Goal: Task Accomplishment & Management: Use online tool/utility

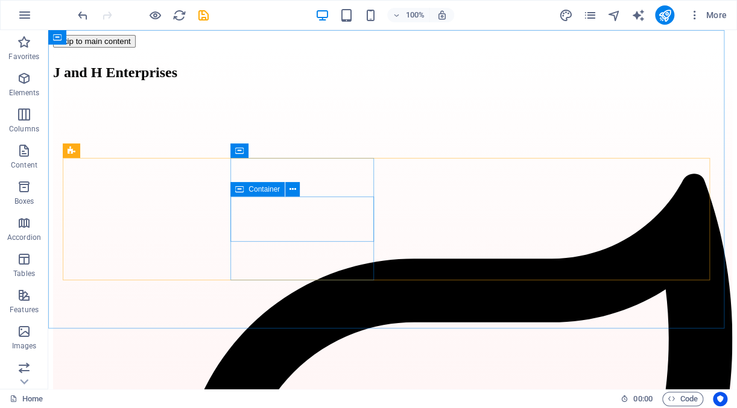
click at [241, 192] on icon at bounding box center [239, 189] width 8 height 14
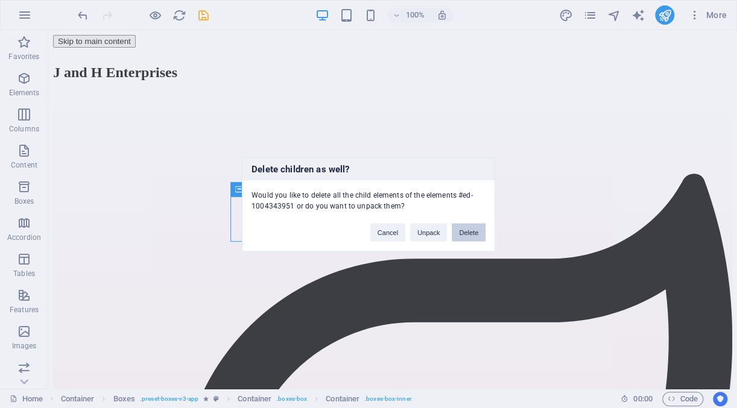
click at [465, 229] on button "Delete" at bounding box center [469, 232] width 34 height 18
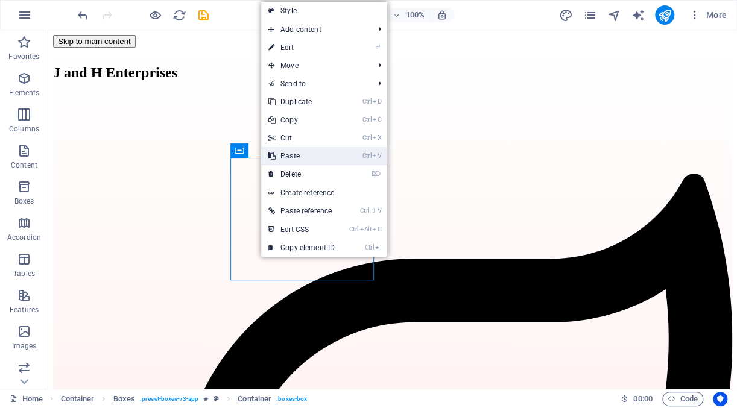
click at [291, 157] on link "Ctrl V Paste" at bounding box center [301, 156] width 81 height 18
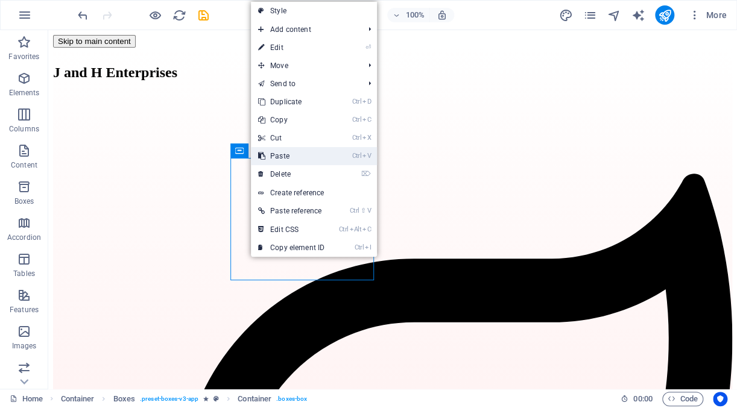
click at [283, 157] on link "Ctrl V Paste" at bounding box center [291, 156] width 81 height 18
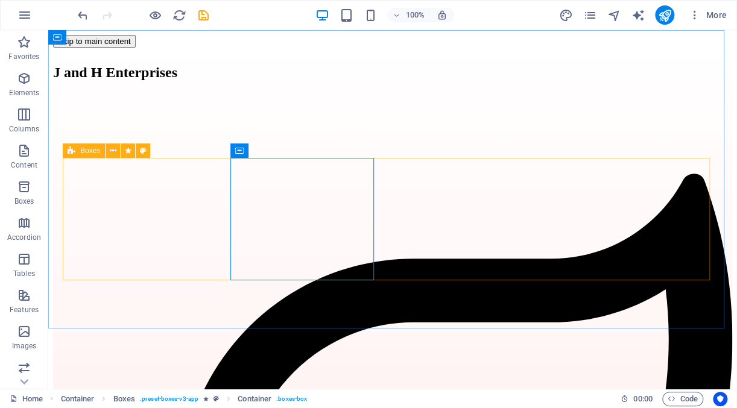
click at [75, 153] on icon at bounding box center [72, 151] width 8 height 14
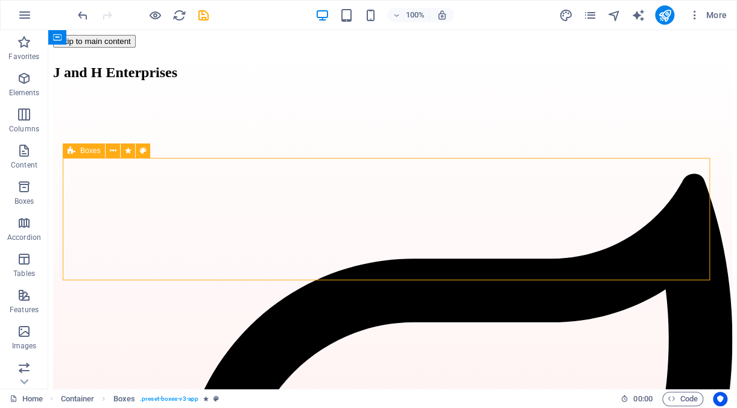
click at [93, 156] on div "Boxes" at bounding box center [84, 151] width 42 height 14
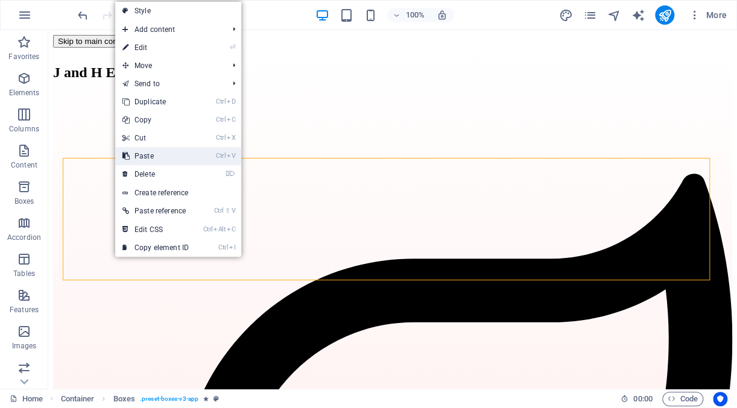
click at [160, 159] on link "Ctrl V Paste" at bounding box center [155, 156] width 81 height 18
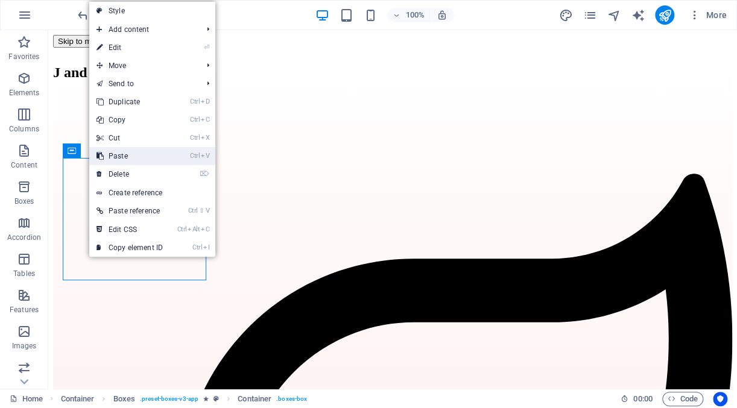
click at [126, 156] on link "Ctrl V Paste" at bounding box center [129, 156] width 81 height 18
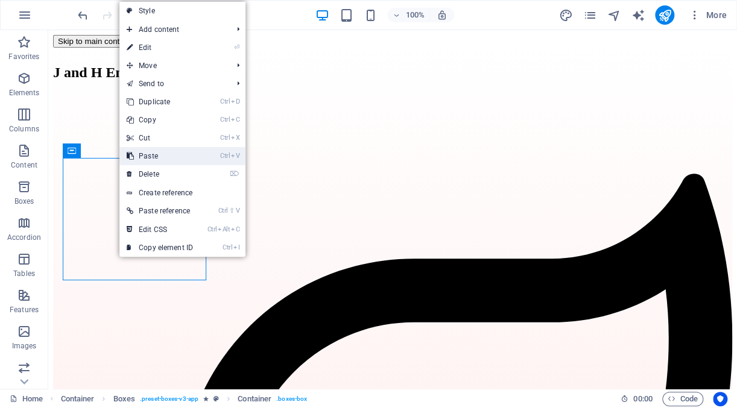
click at [143, 156] on link "Ctrl V Paste" at bounding box center [159, 156] width 81 height 18
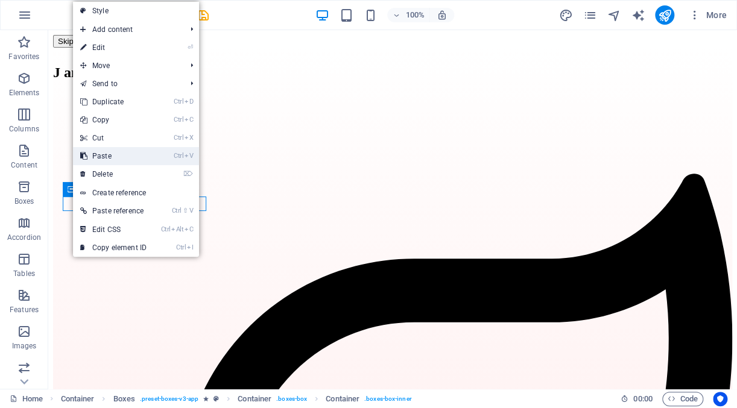
click at [101, 155] on link "Ctrl V Paste" at bounding box center [113, 156] width 81 height 18
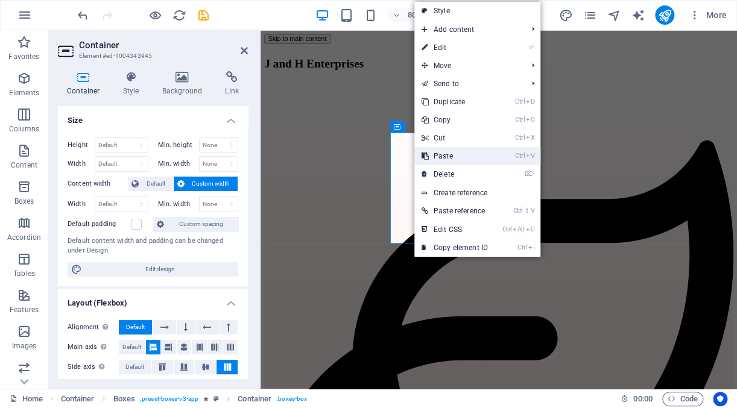
click at [435, 155] on link "Ctrl V Paste" at bounding box center [454, 156] width 81 height 18
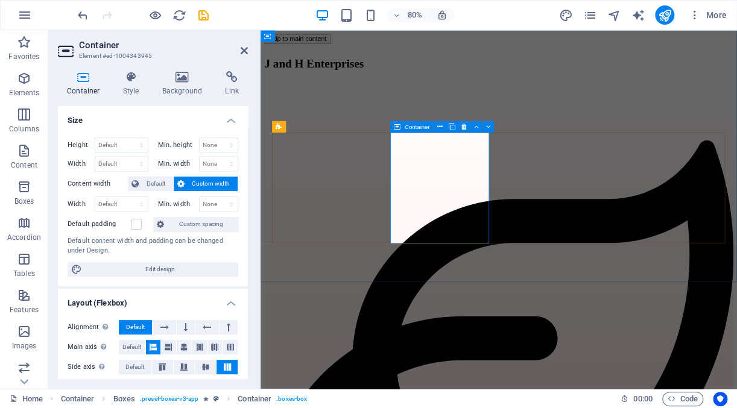
click at [283, 130] on div "Boxes" at bounding box center [289, 126] width 34 height 11
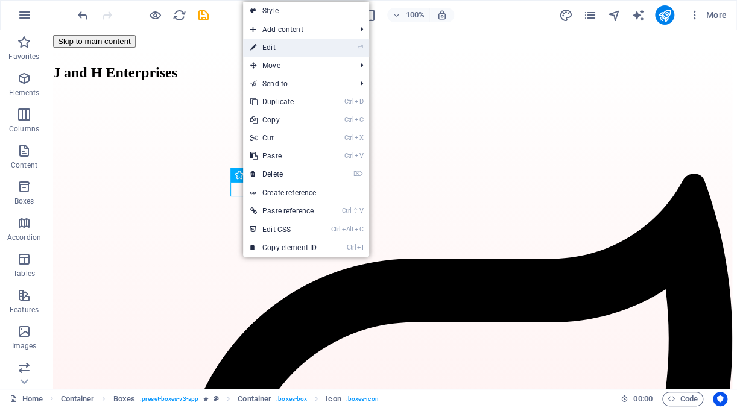
click at [321, 45] on link "⏎ Edit" at bounding box center [283, 48] width 81 height 18
select select "xMidYMid"
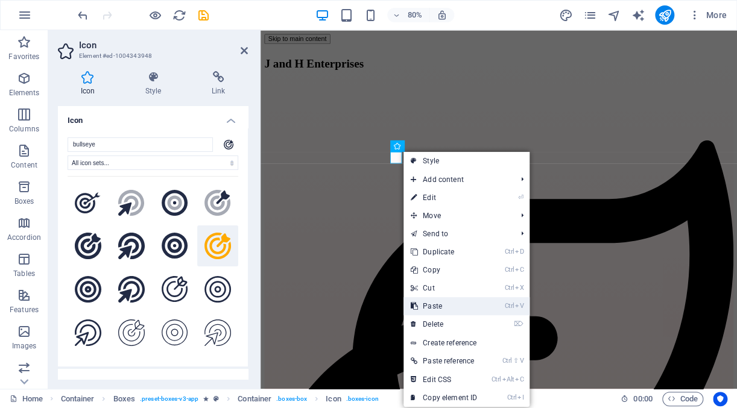
click at [447, 312] on link "Ctrl V Paste" at bounding box center [443, 306] width 81 height 18
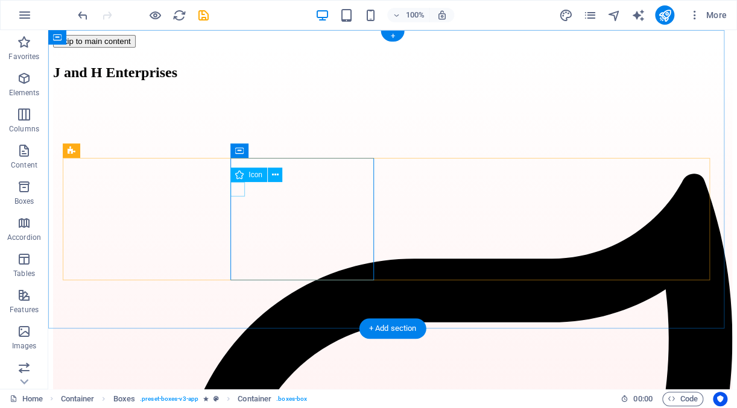
select select "xMidYMid"
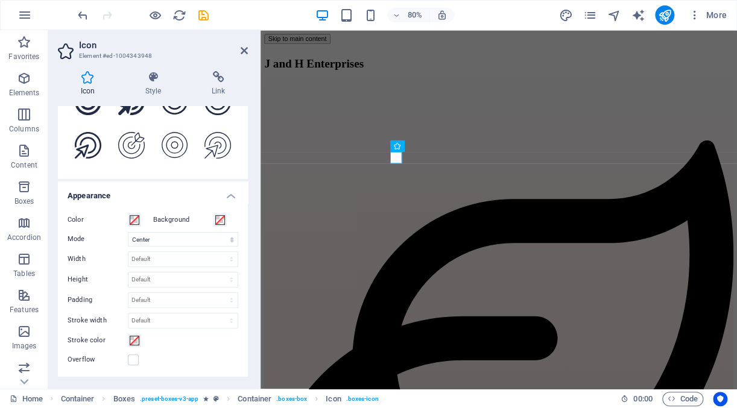
scroll to position [171, 0]
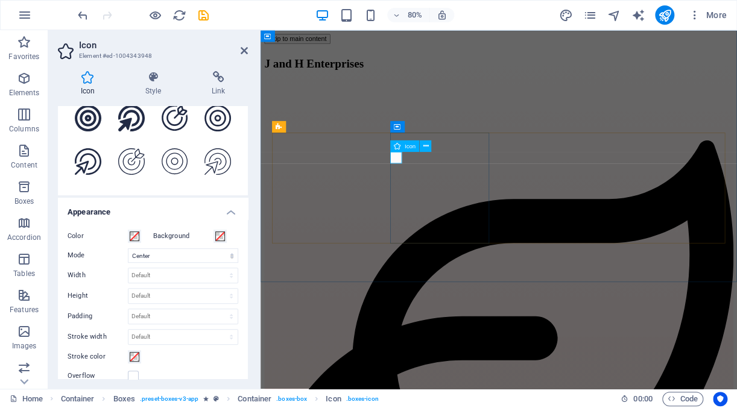
click at [413, 151] on div "Icon" at bounding box center [405, 145] width 30 height 11
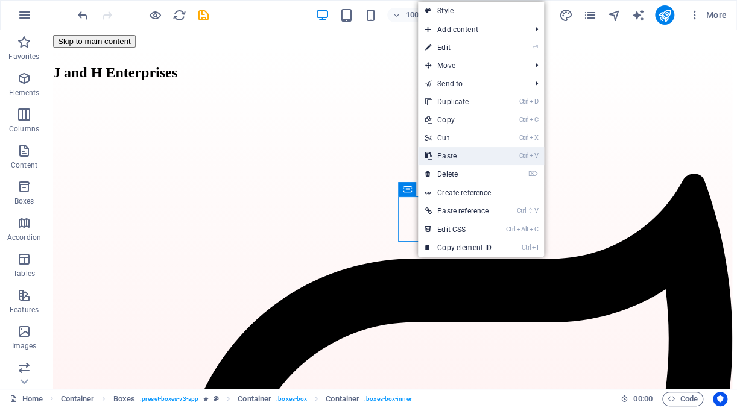
click at [450, 156] on link "Ctrl V Paste" at bounding box center [458, 156] width 81 height 18
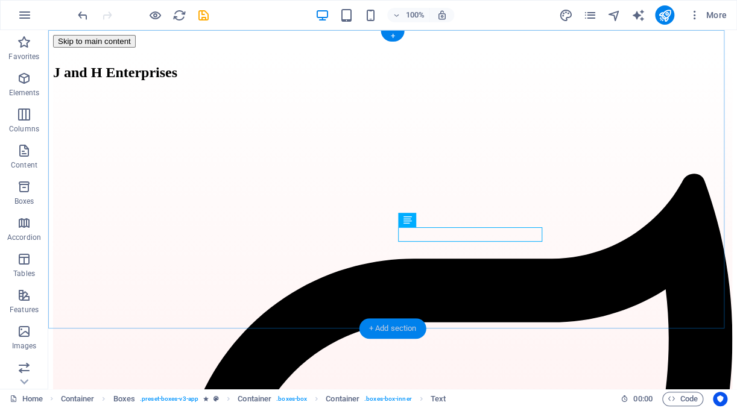
drag, startPoint x: 397, startPoint y: 327, endPoint x: 103, endPoint y: 282, distance: 297.8
click at [397, 327] on div "+ Add section" at bounding box center [392, 328] width 67 height 21
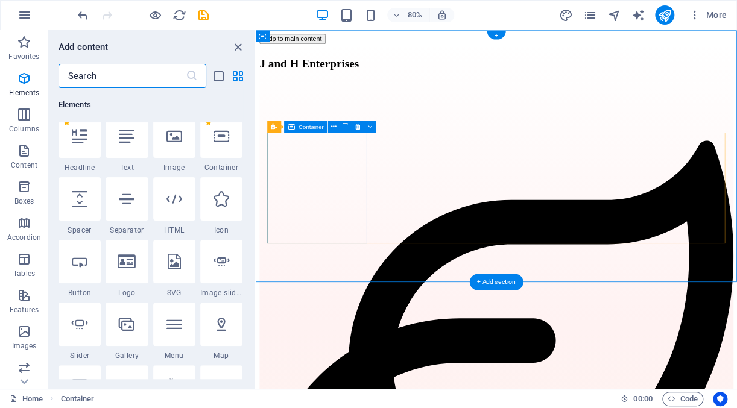
scroll to position [2110, 0]
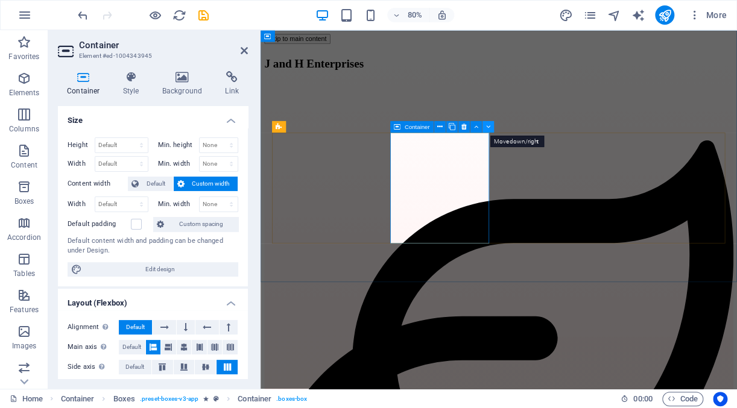
click at [488, 127] on icon at bounding box center [488, 127] width 4 height 10
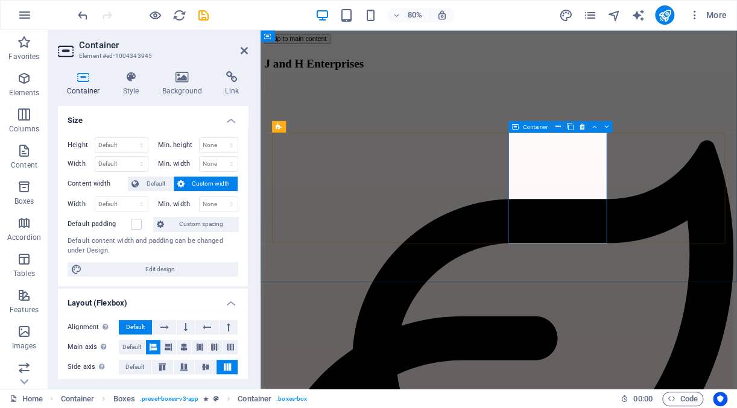
click at [517, 129] on icon at bounding box center [515, 126] width 7 height 11
click at [590, 125] on button at bounding box center [594, 126] width 11 height 11
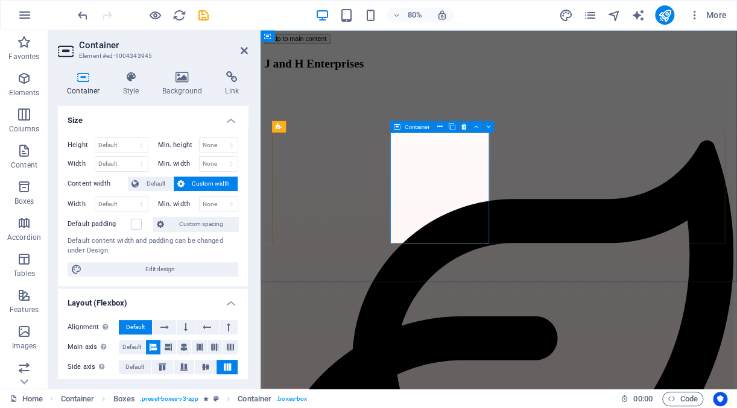
click at [22, 156] on icon "button" at bounding box center [24, 151] width 14 height 14
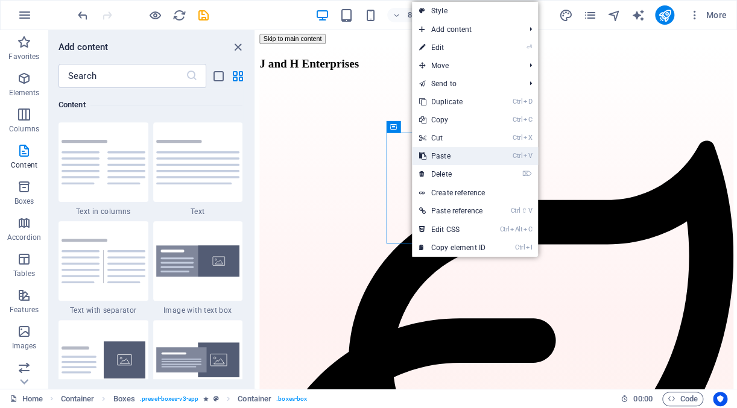
click at [435, 153] on link "Ctrl V Paste" at bounding box center [452, 156] width 81 height 18
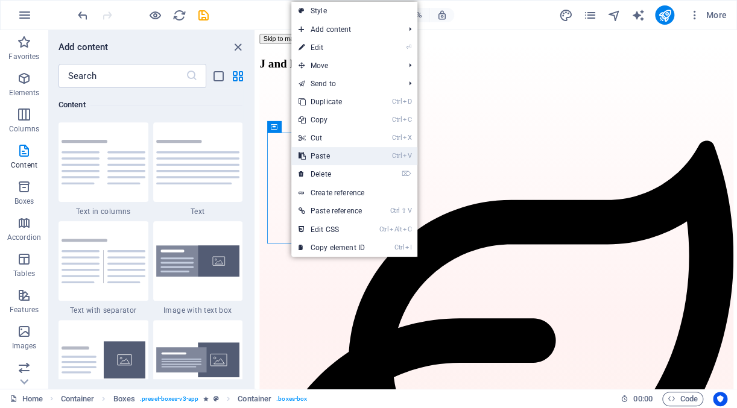
click at [314, 156] on link "Ctrl V Paste" at bounding box center [331, 156] width 81 height 18
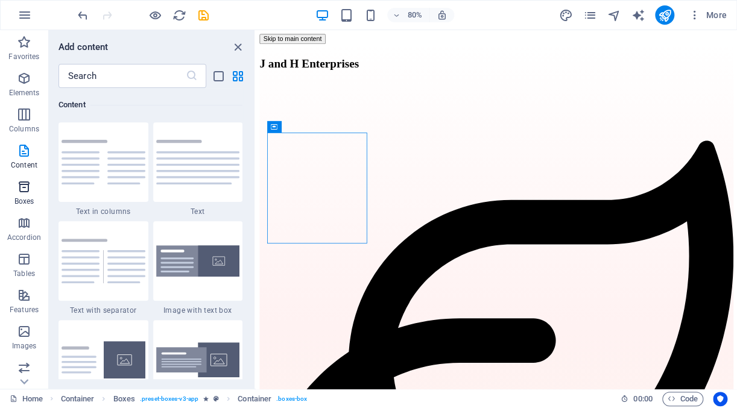
click at [28, 196] on span "Boxes" at bounding box center [24, 194] width 48 height 29
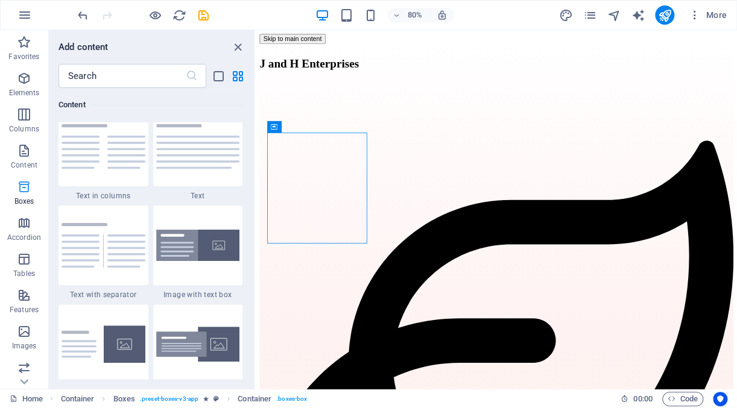
scroll to position [3327, 0]
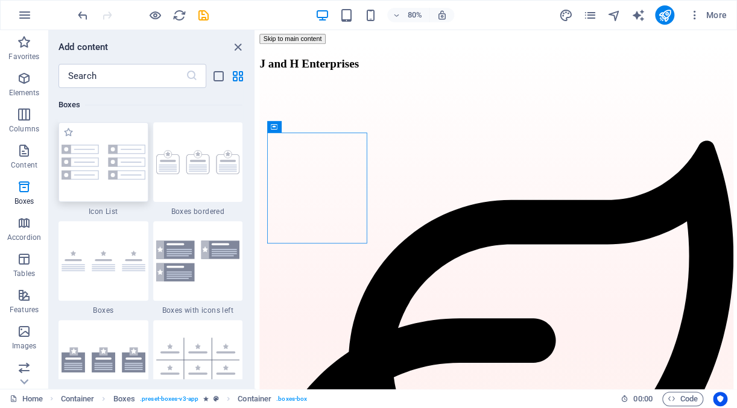
click at [86, 168] on img at bounding box center [104, 162] width 84 height 35
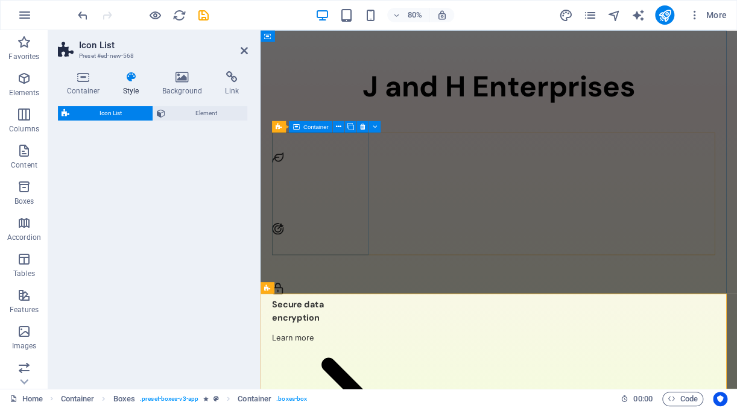
select select "rem"
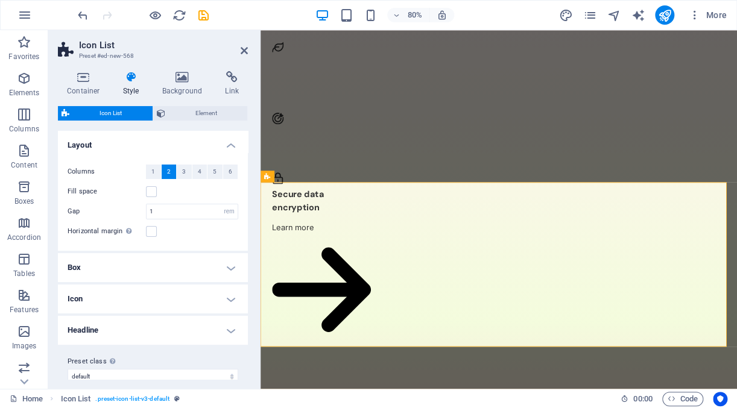
scroll to position [139, 0]
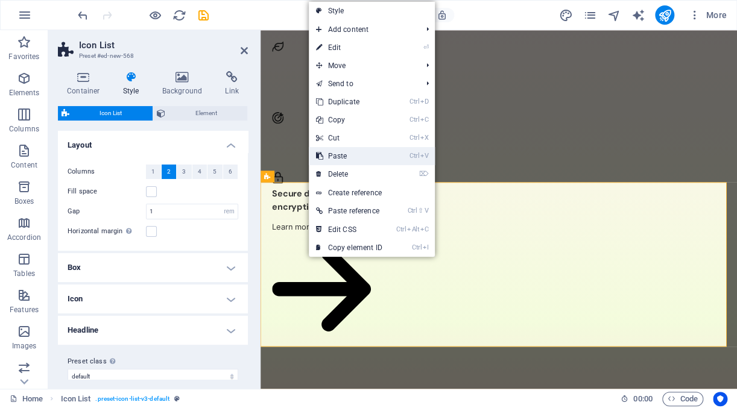
click at [355, 159] on link "Ctrl V Paste" at bounding box center [349, 156] width 81 height 18
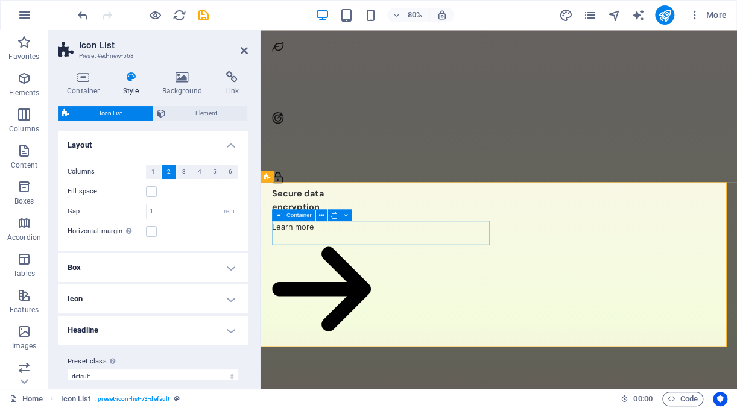
click at [305, 217] on span "Container" at bounding box center [298, 215] width 25 height 6
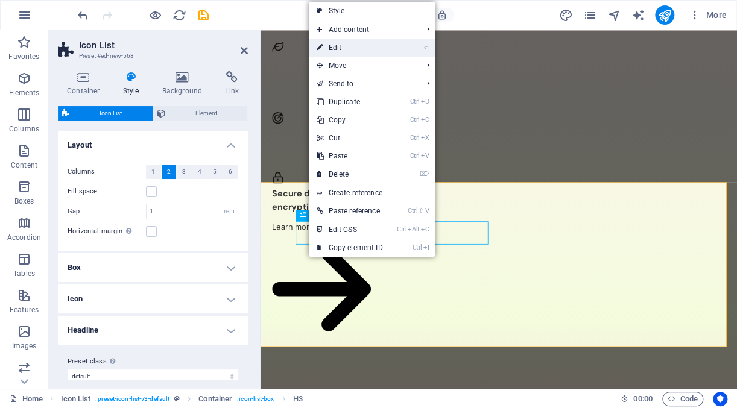
click at [345, 49] on link "⏎ Edit" at bounding box center [349, 48] width 81 height 18
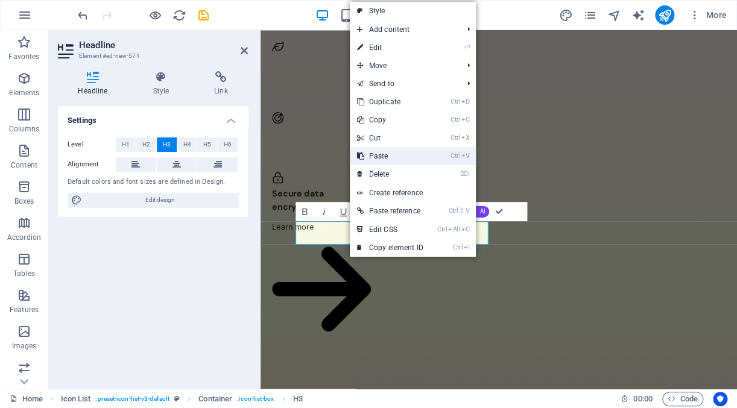
click at [401, 153] on link "Ctrl V Paste" at bounding box center [390, 156] width 81 height 18
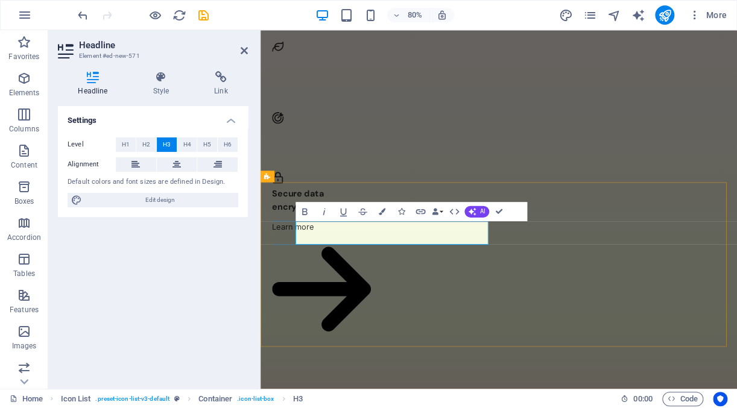
click at [86, 321] on div "Settings Level H1 H2 H3 H4 H5 H6 Alignment Default colors and font sizes are de…" at bounding box center [153, 242] width 190 height 273
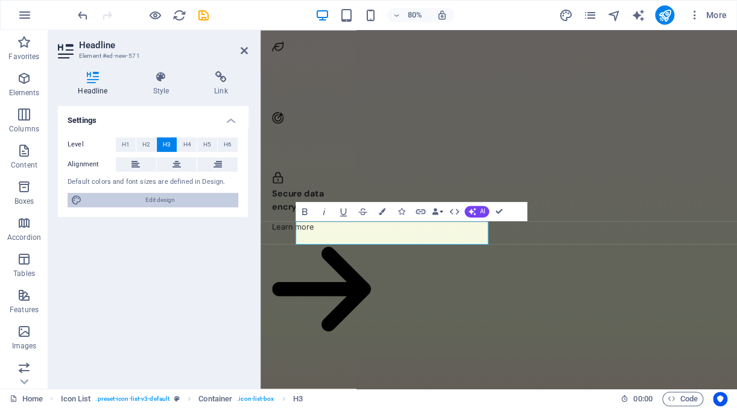
click at [141, 201] on span "Edit design" at bounding box center [160, 200] width 149 height 14
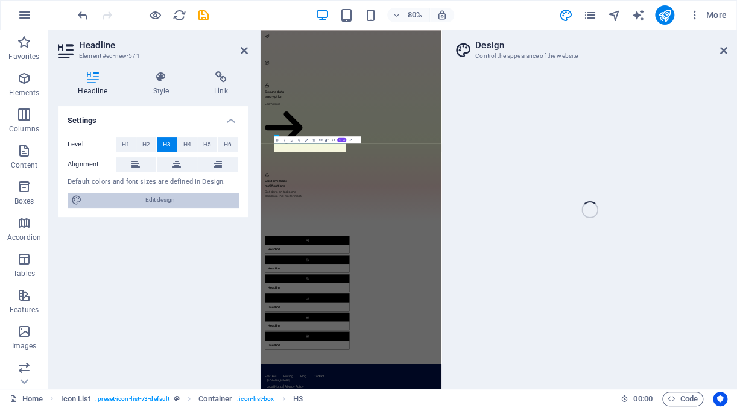
click at [142, 200] on span "Edit design" at bounding box center [160, 200] width 149 height 14
select select "600"
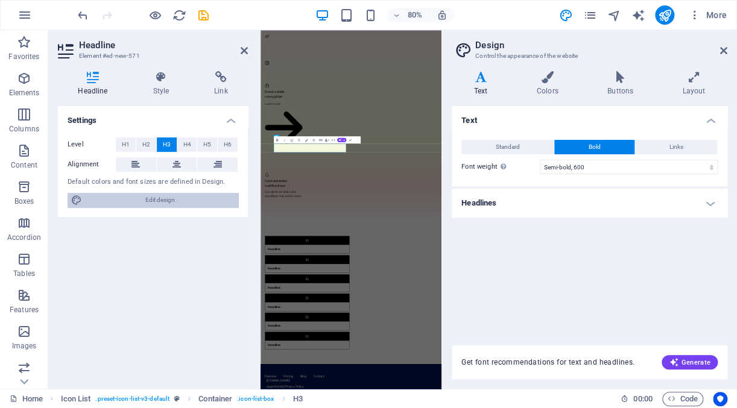
scroll to position [0, 0]
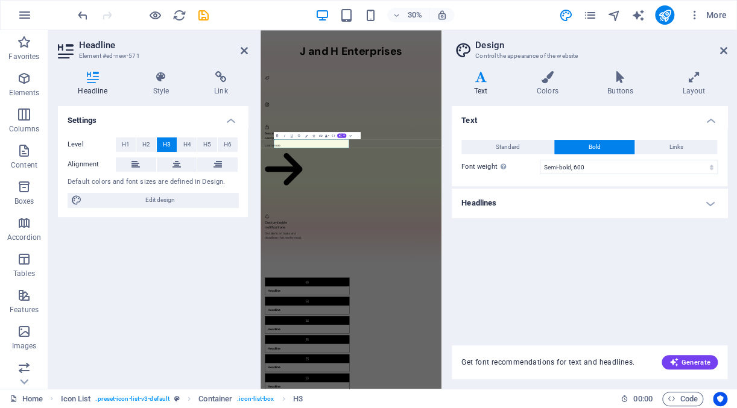
click at [209, 267] on div "Settings Level H1 H2 H3 H4 H5 H6 Alignment Default colors and font sizes are de…" at bounding box center [153, 242] width 190 height 273
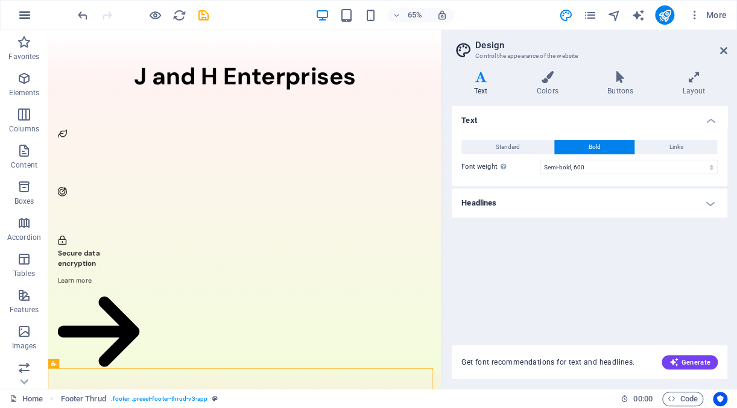
click at [24, 17] on icon "button" at bounding box center [24, 15] width 14 height 14
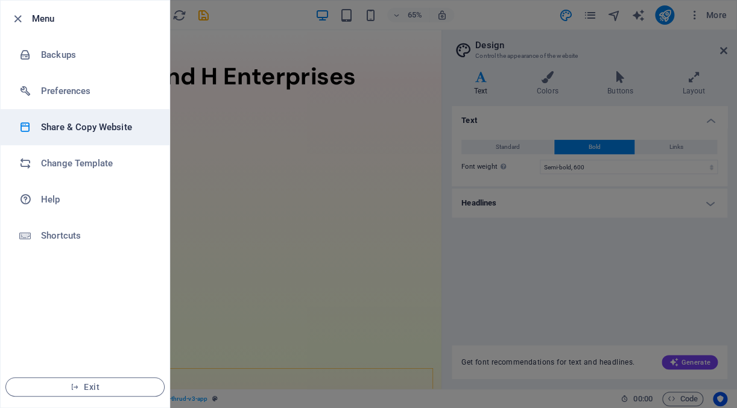
click at [75, 130] on h6 "Share & Copy Website" at bounding box center [97, 127] width 112 height 14
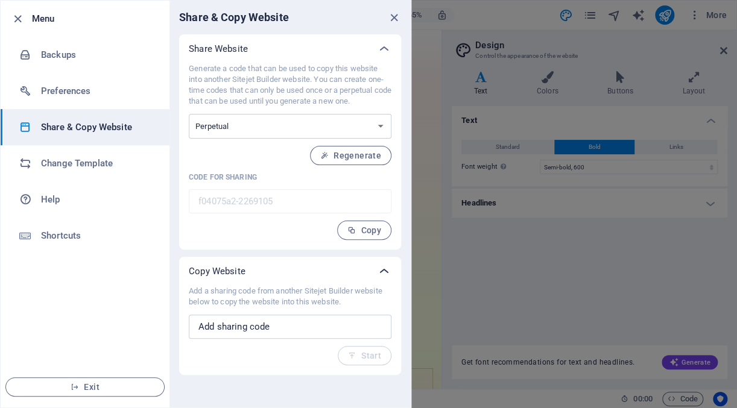
click at [382, 269] on icon at bounding box center [384, 271] width 14 height 14
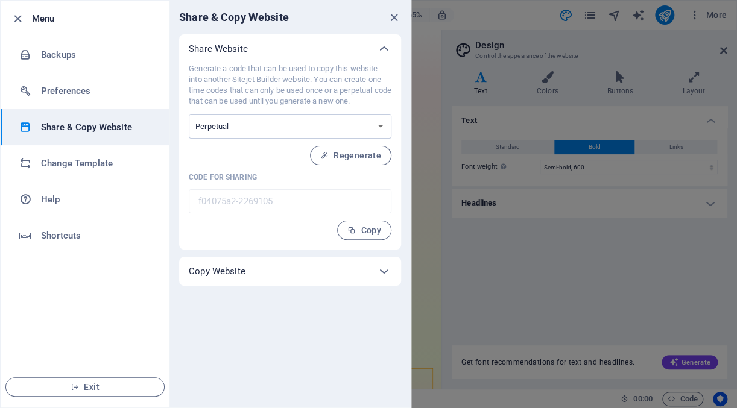
click at [40, 23] on h6 "Menu" at bounding box center [96, 18] width 128 height 14
click at [390, 16] on icon "close" at bounding box center [394, 18] width 14 height 14
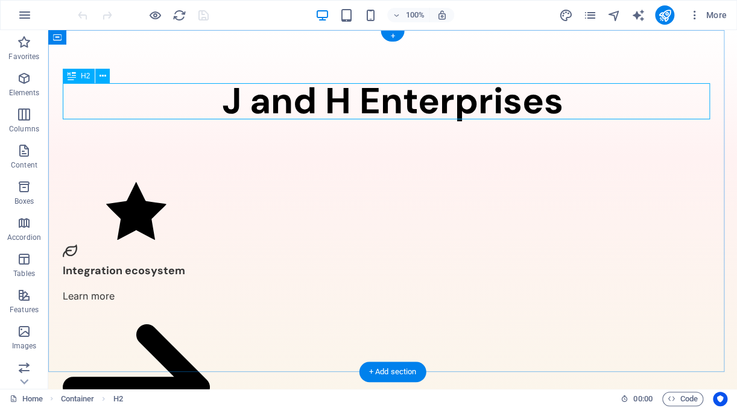
click at [559, 106] on div "J and H Enterprises" at bounding box center [393, 101] width 660 height 36
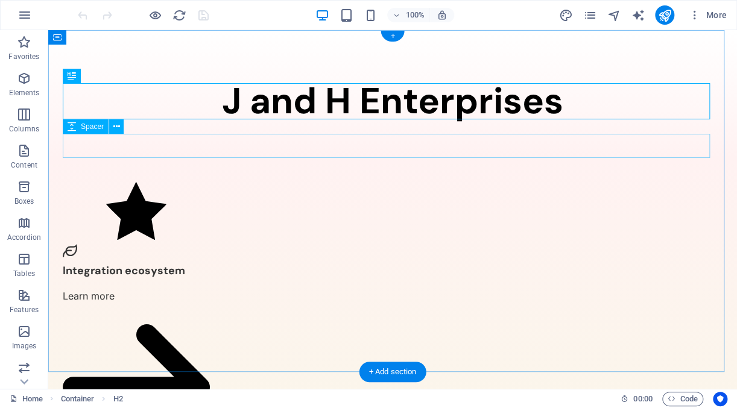
click at [286, 145] on div at bounding box center [393, 146] width 660 height 24
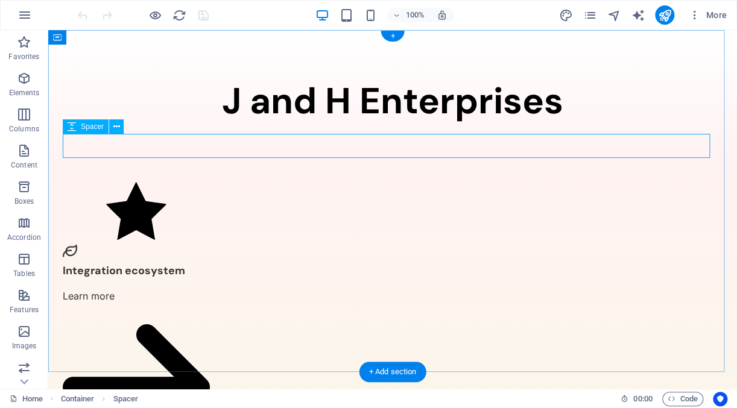
click at [75, 141] on div at bounding box center [393, 146] width 660 height 24
click at [118, 128] on icon at bounding box center [116, 127] width 7 height 13
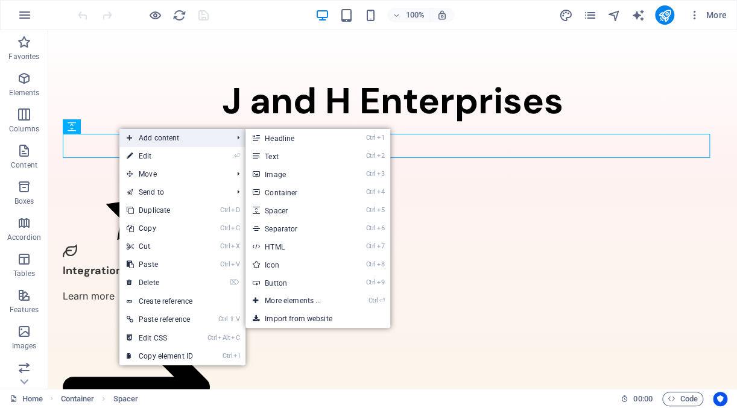
click at [141, 138] on span "Add content" at bounding box center [173, 138] width 108 height 18
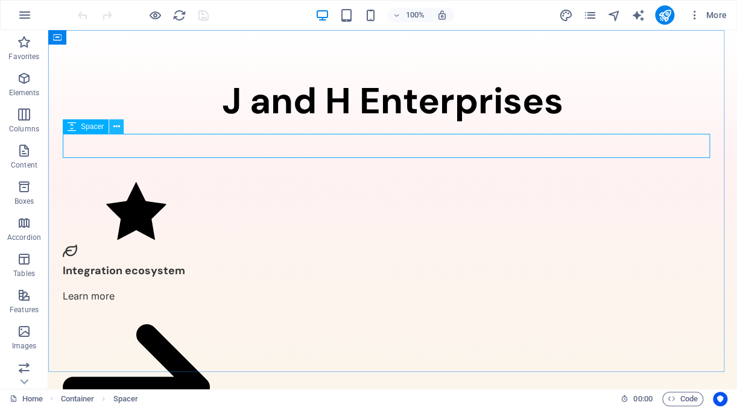
click at [113, 126] on icon at bounding box center [116, 127] width 7 height 13
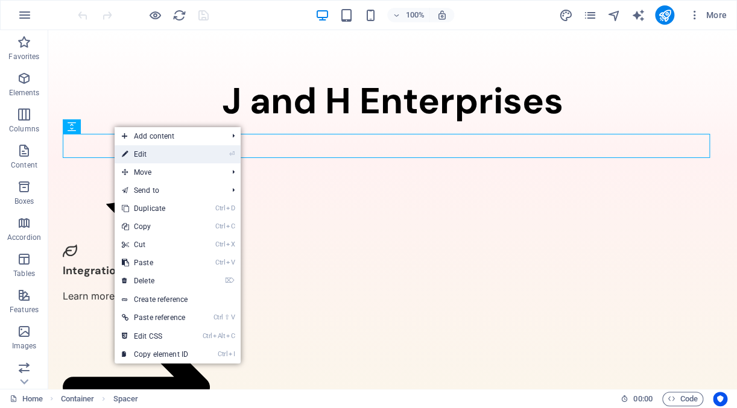
click at [139, 154] on link "⏎ Edit" at bounding box center [155, 154] width 81 height 18
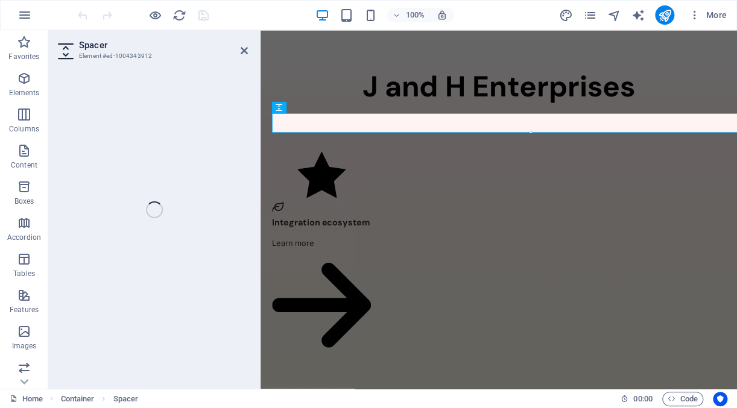
select select "px"
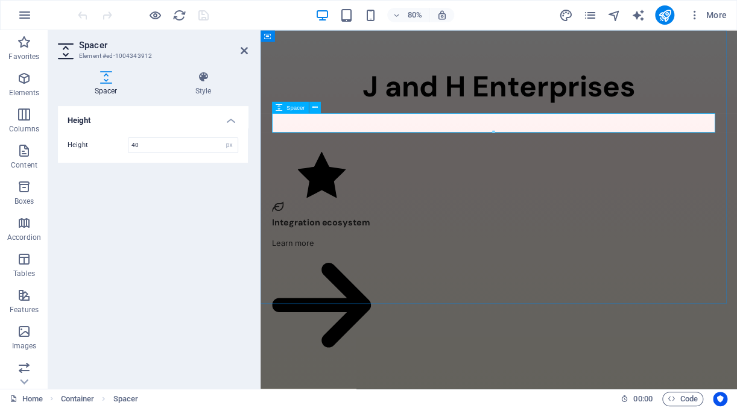
click at [326, 145] on div at bounding box center [558, 146] width 567 height 24
click at [325, 148] on div at bounding box center [558, 146] width 567 height 24
click at [642, 141] on div at bounding box center [558, 146] width 567 height 24
click at [203, 81] on icon at bounding box center [203, 77] width 89 height 12
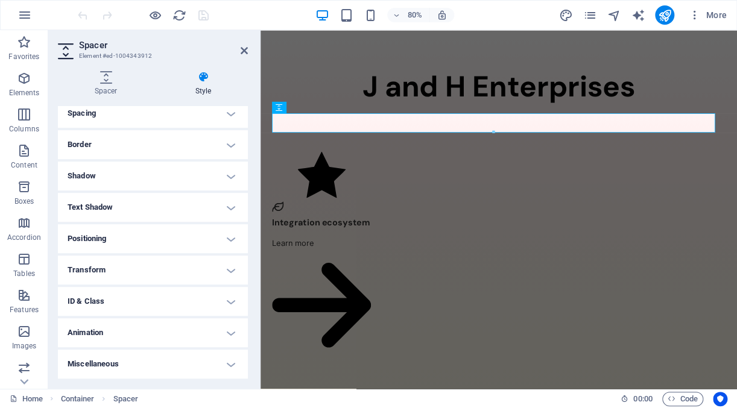
scroll to position [243, 0]
click at [216, 338] on h4 "Animation" at bounding box center [153, 332] width 190 height 29
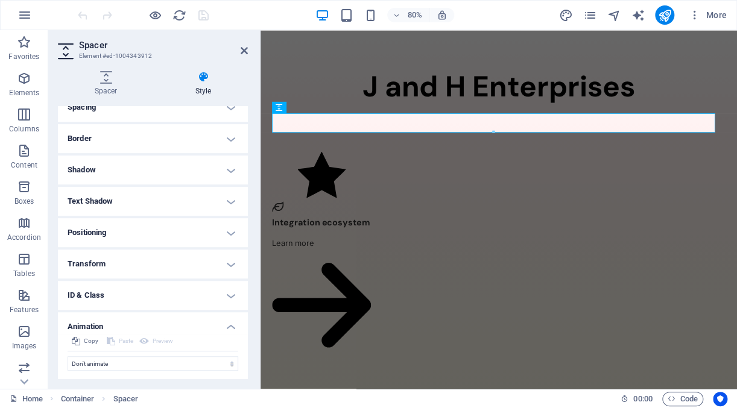
scroll to position [286, 0]
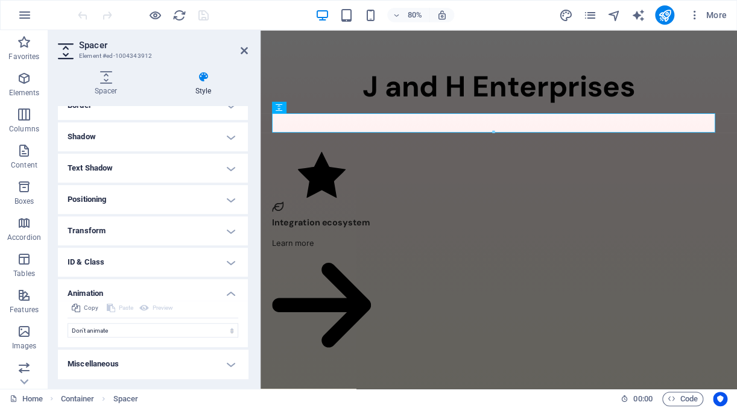
click at [112, 308] on div "Paste" at bounding box center [120, 308] width 30 height 14
click at [89, 309] on span "Copy" at bounding box center [91, 308] width 14 height 14
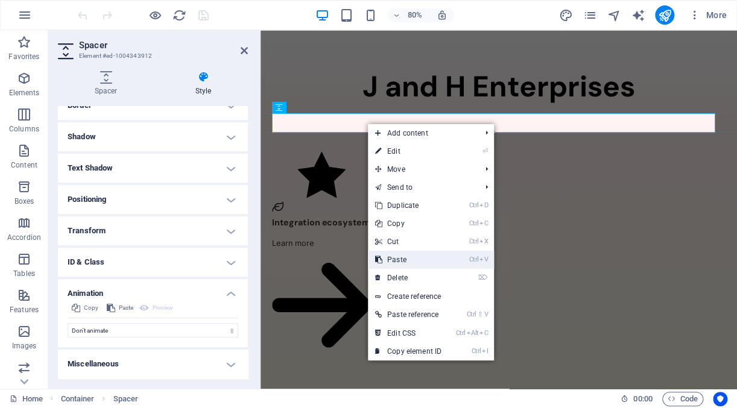
click at [399, 259] on link "Ctrl V Paste" at bounding box center [408, 260] width 81 height 18
